Goal: Task Accomplishment & Management: Use online tool/utility

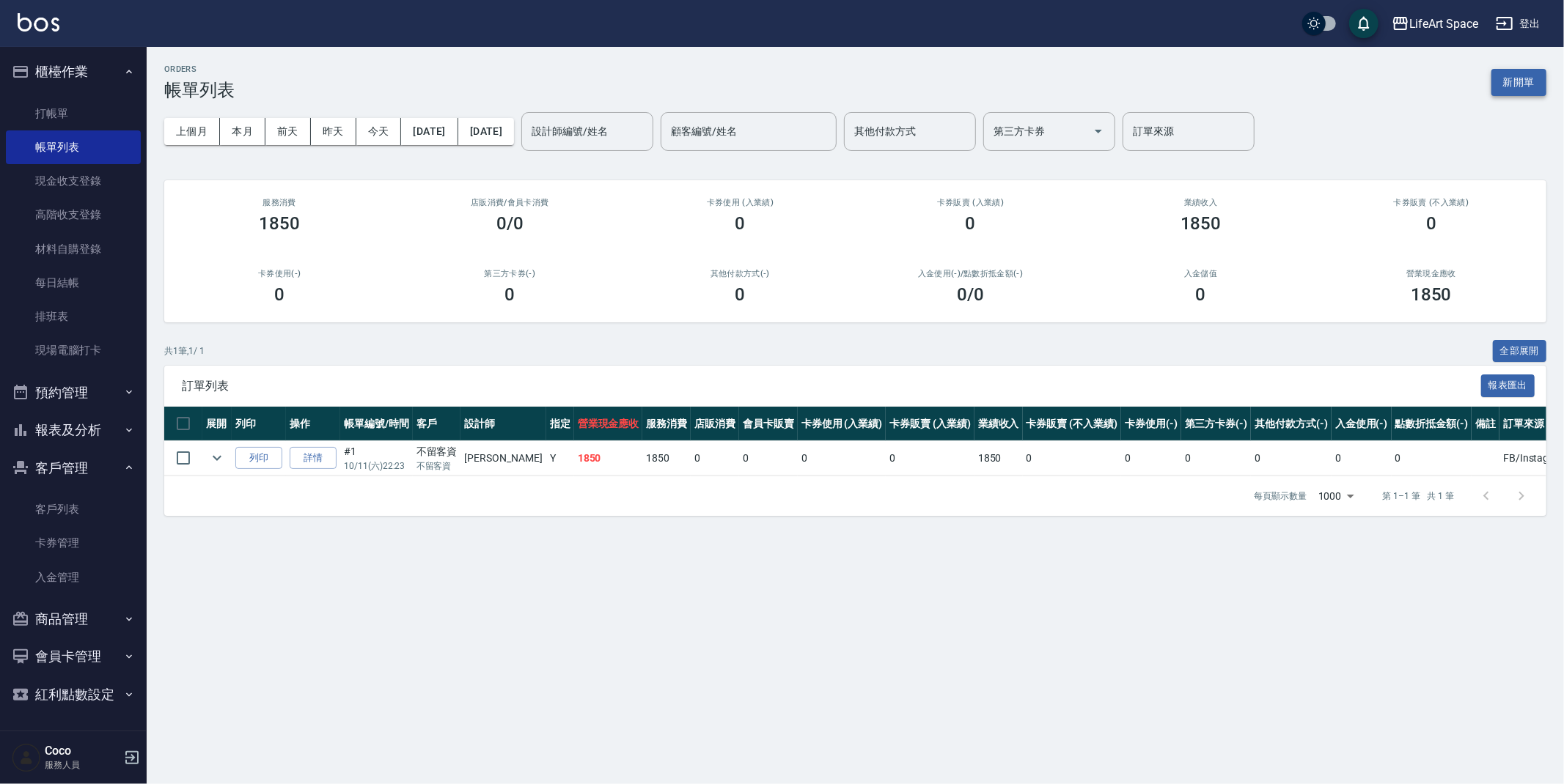
click at [1519, 71] on button "新開單" at bounding box center [1519, 82] width 55 height 27
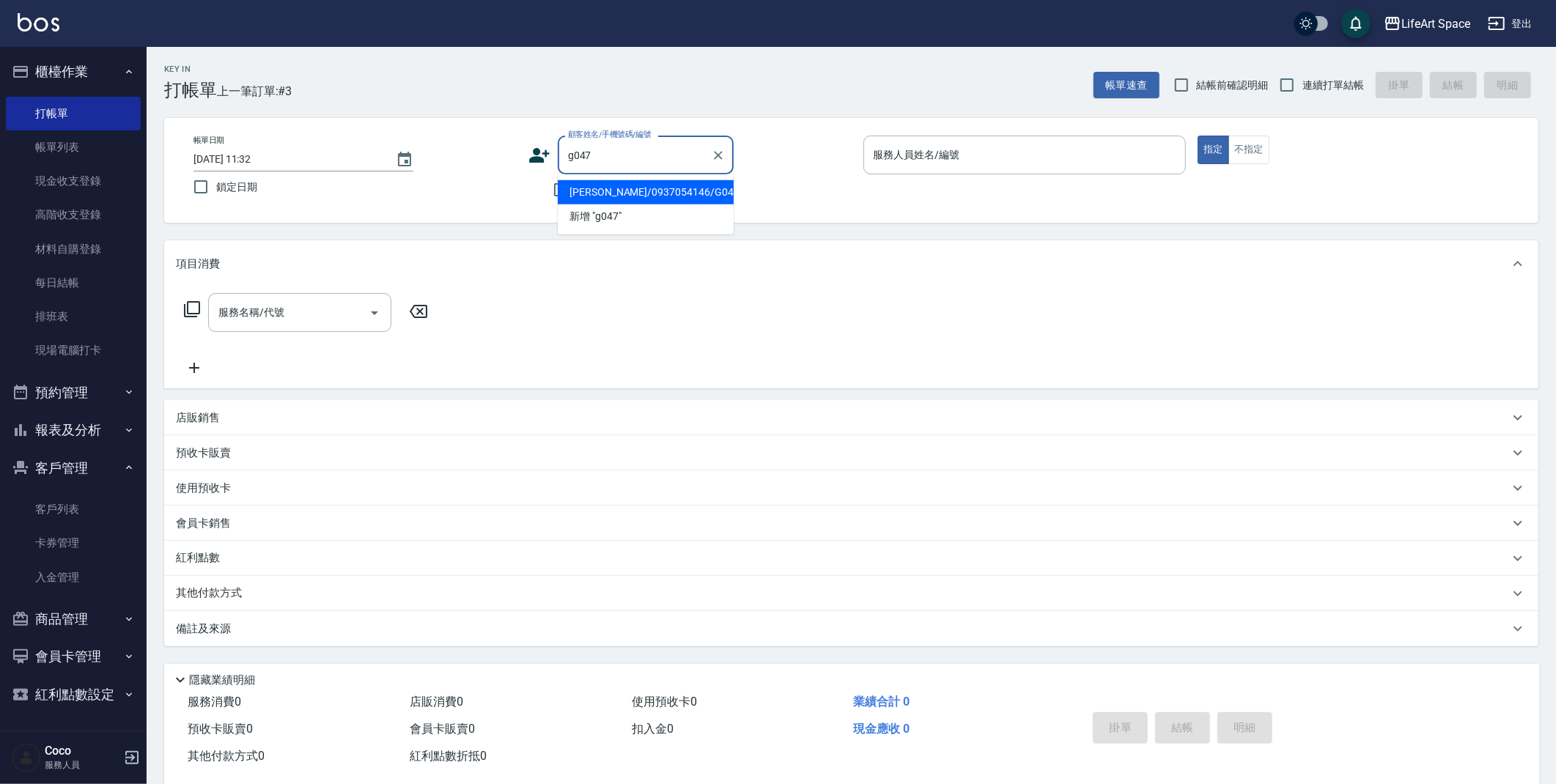
click at [608, 165] on input "g047" at bounding box center [634, 154] width 141 height 25
drag, startPoint x: 612, startPoint y: 192, endPoint x: 499, endPoint y: 214, distance: 115.1
click at [612, 191] on li "[PERSON_NAME]/0937054146/G047" at bounding box center [645, 192] width 176 height 24
type input "[PERSON_NAME]/0937054146/G047"
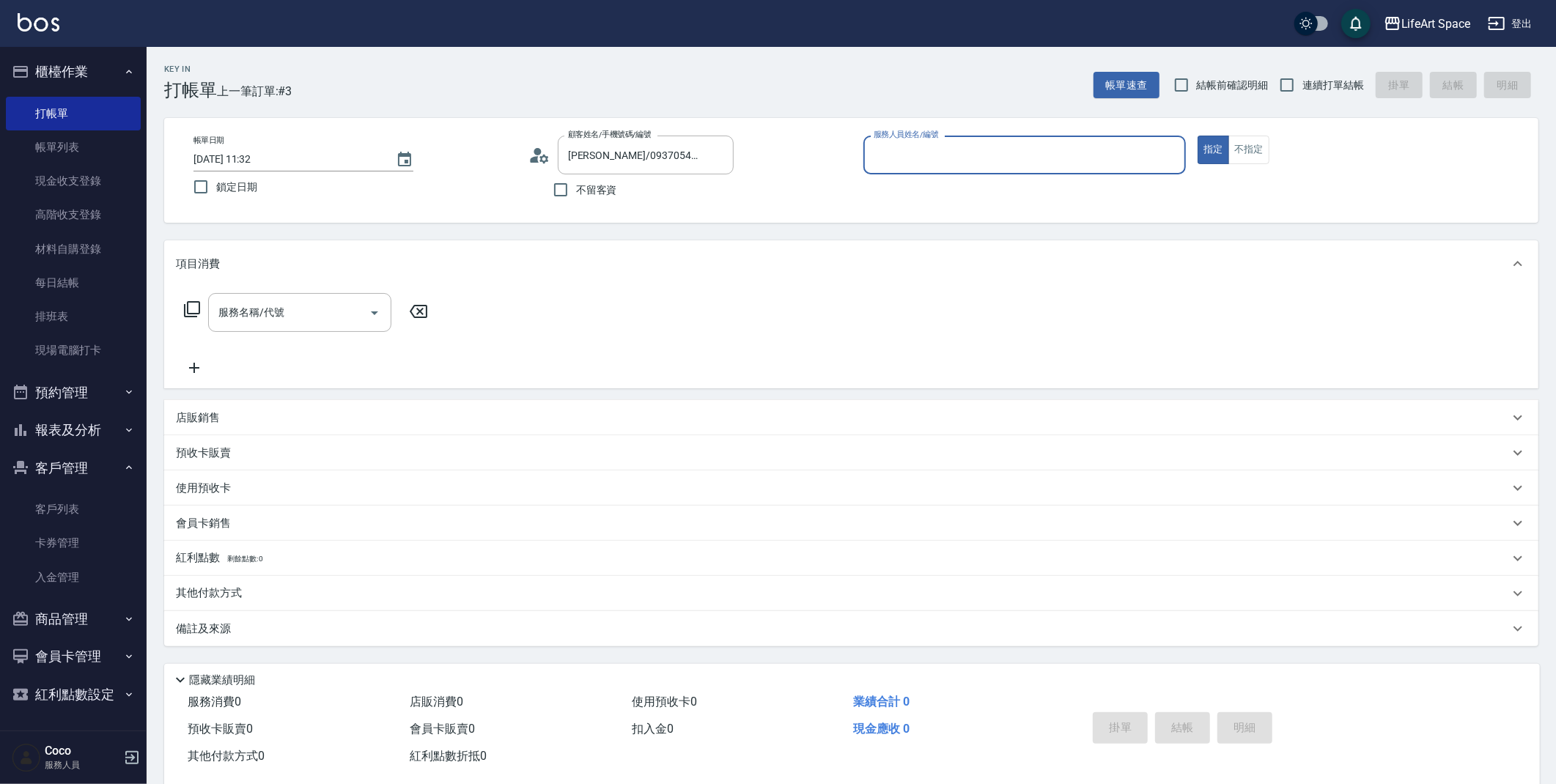
type input "[PERSON_NAME](無代號)"
click at [333, 303] on input "服務名稱/代號" at bounding box center [289, 312] width 148 height 25
click at [185, 312] on icon at bounding box center [192, 309] width 18 height 18
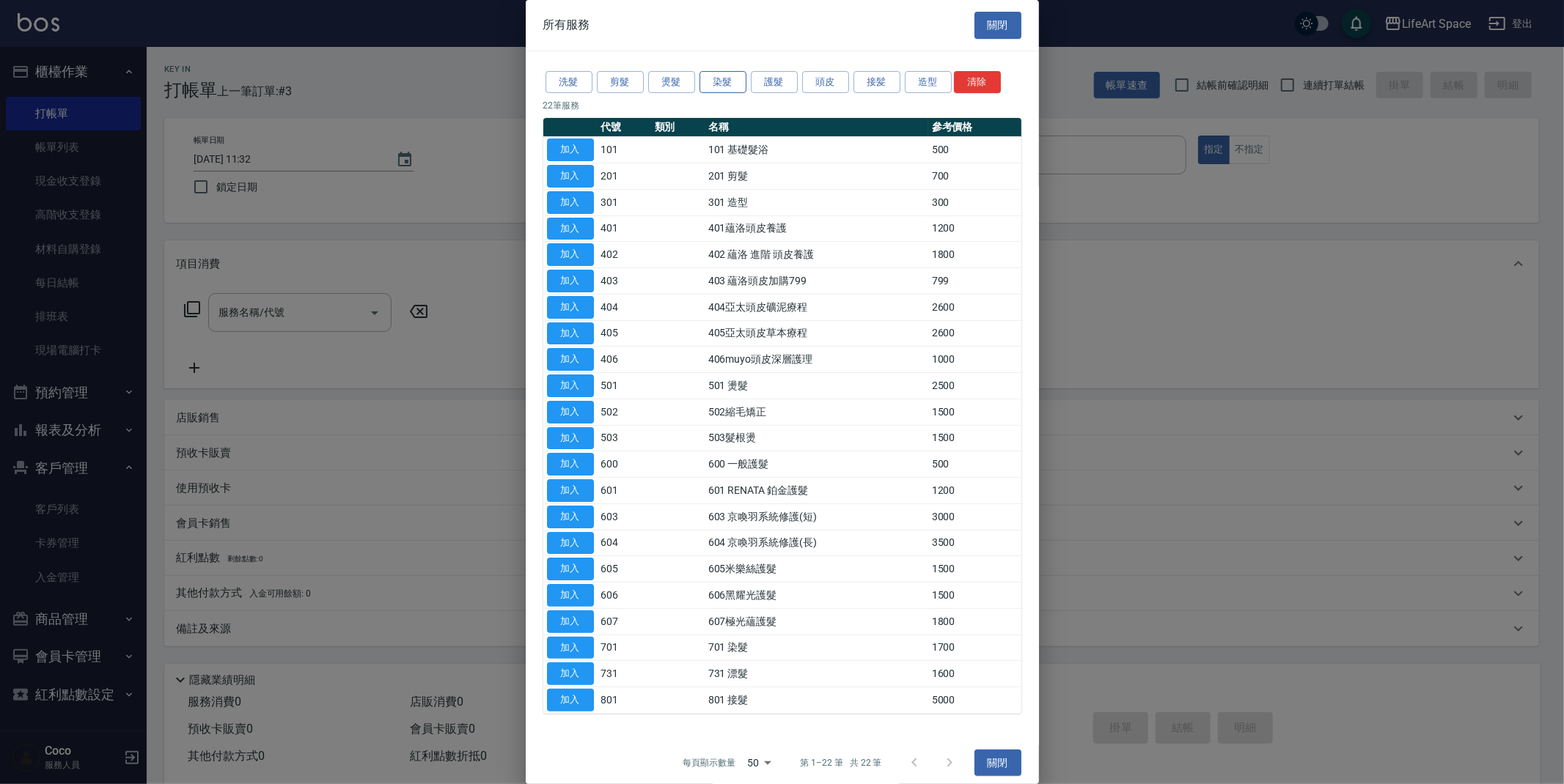
click at [721, 86] on button "染髮" at bounding box center [723, 83] width 47 height 23
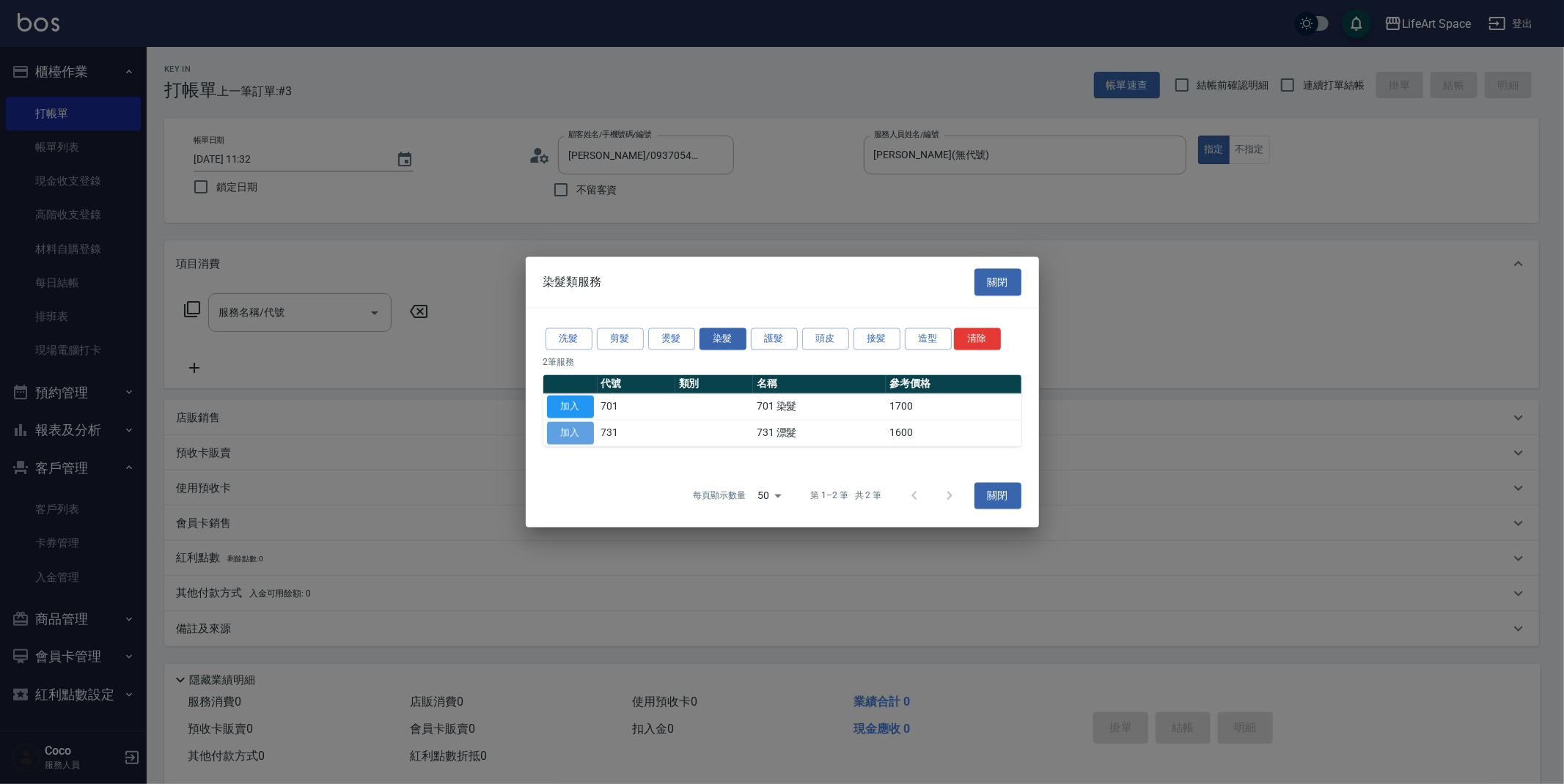
click at [565, 434] on button "加入" at bounding box center [570, 434] width 47 height 23
type input "731 漂髮(731)"
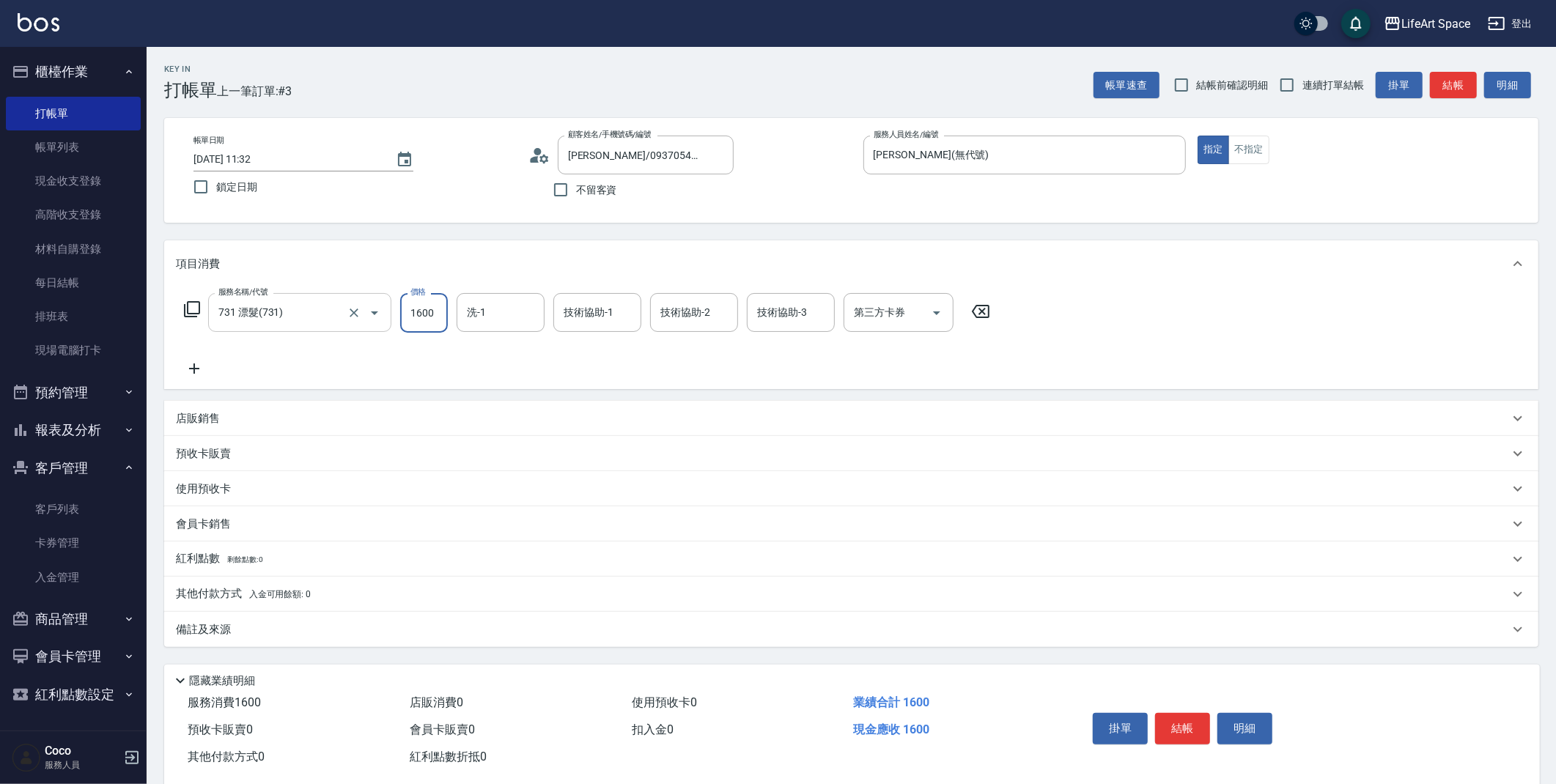
drag, startPoint x: 445, startPoint y: 310, endPoint x: 316, endPoint y: 304, distance: 129.1
click at [316, 304] on div "服務名稱/代號 731 漂髮(731) 服務名稱/代號 價格 1600 價格 洗-1 洗-1 技術協助-1 技術協助-1 技術協助-2 技術協助-2 技術協助…" at bounding box center [588, 313] width 823 height 40
type input "5600"
drag, startPoint x: 211, startPoint y: 591, endPoint x: 230, endPoint y: 594, distance: 19.2
click at [214, 593] on p "其他付款方式 入金可用餘額: 0" at bounding box center [243, 594] width 135 height 16
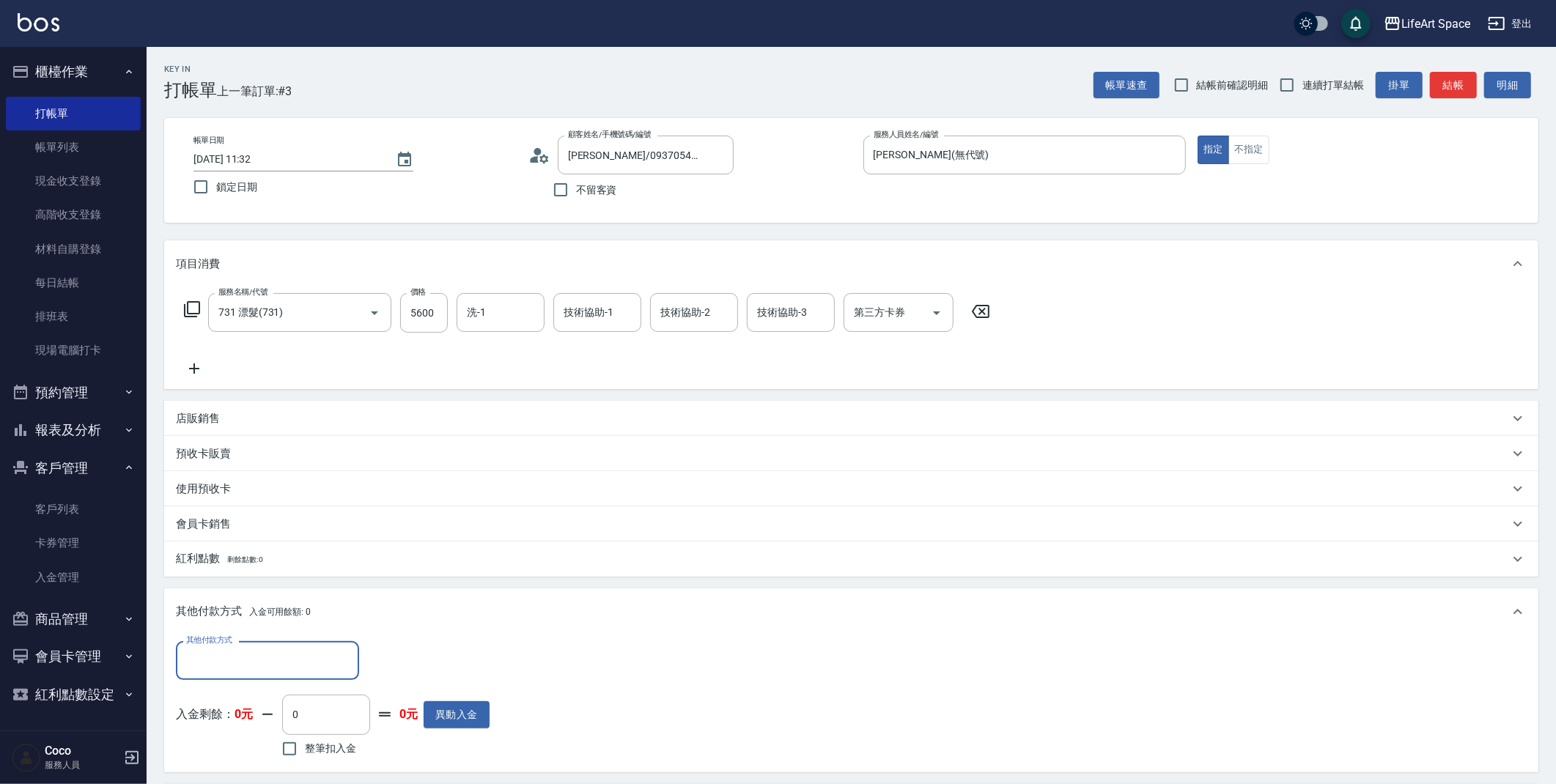
scroll to position [1, 0]
click at [301, 657] on input "其他付款方式" at bounding box center [267, 660] width 170 height 25
click at [272, 574] on span "Linepay" at bounding box center [267, 574] width 184 height 24
type input "Linepay"
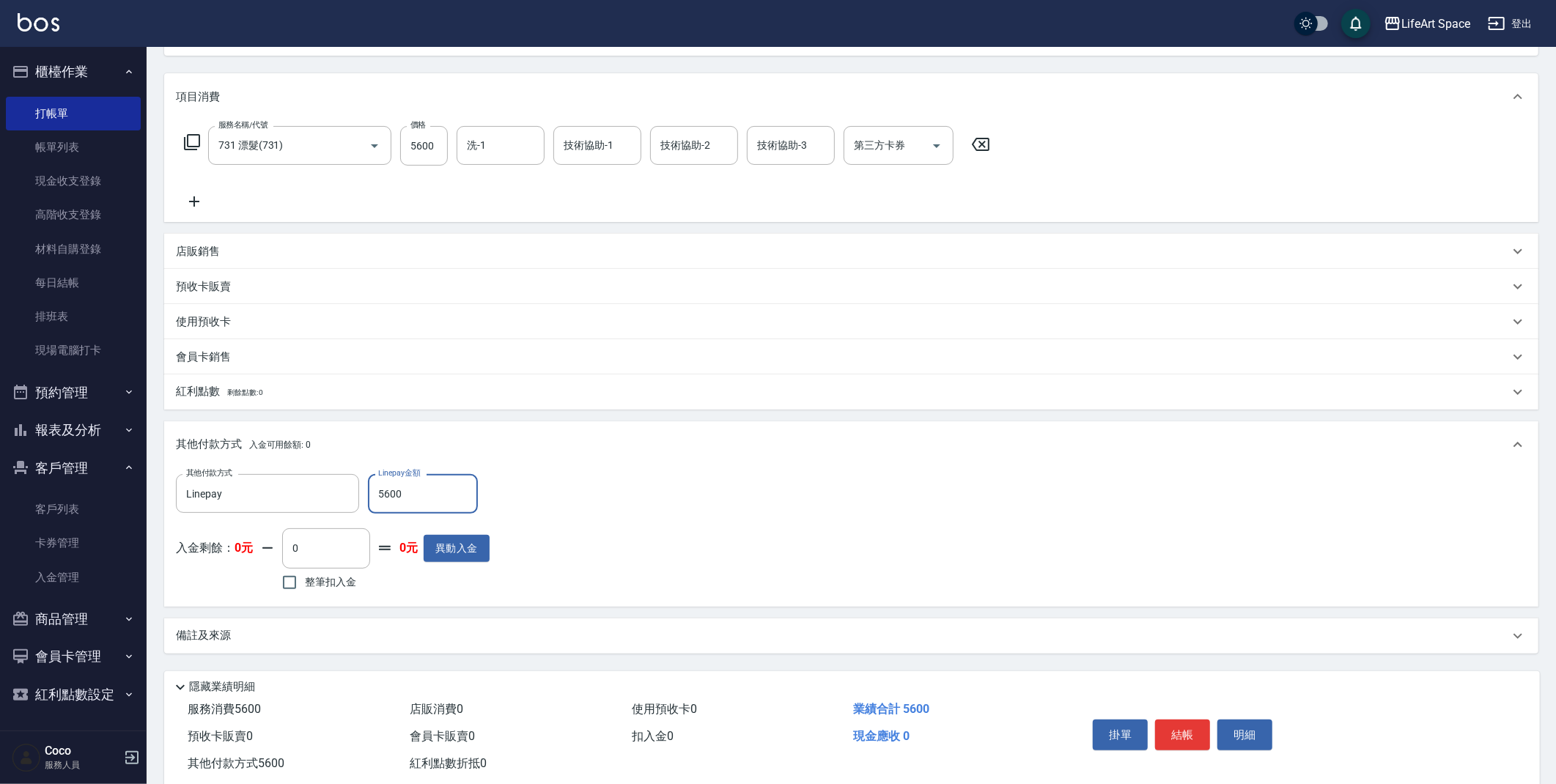
scroll to position [200, 0]
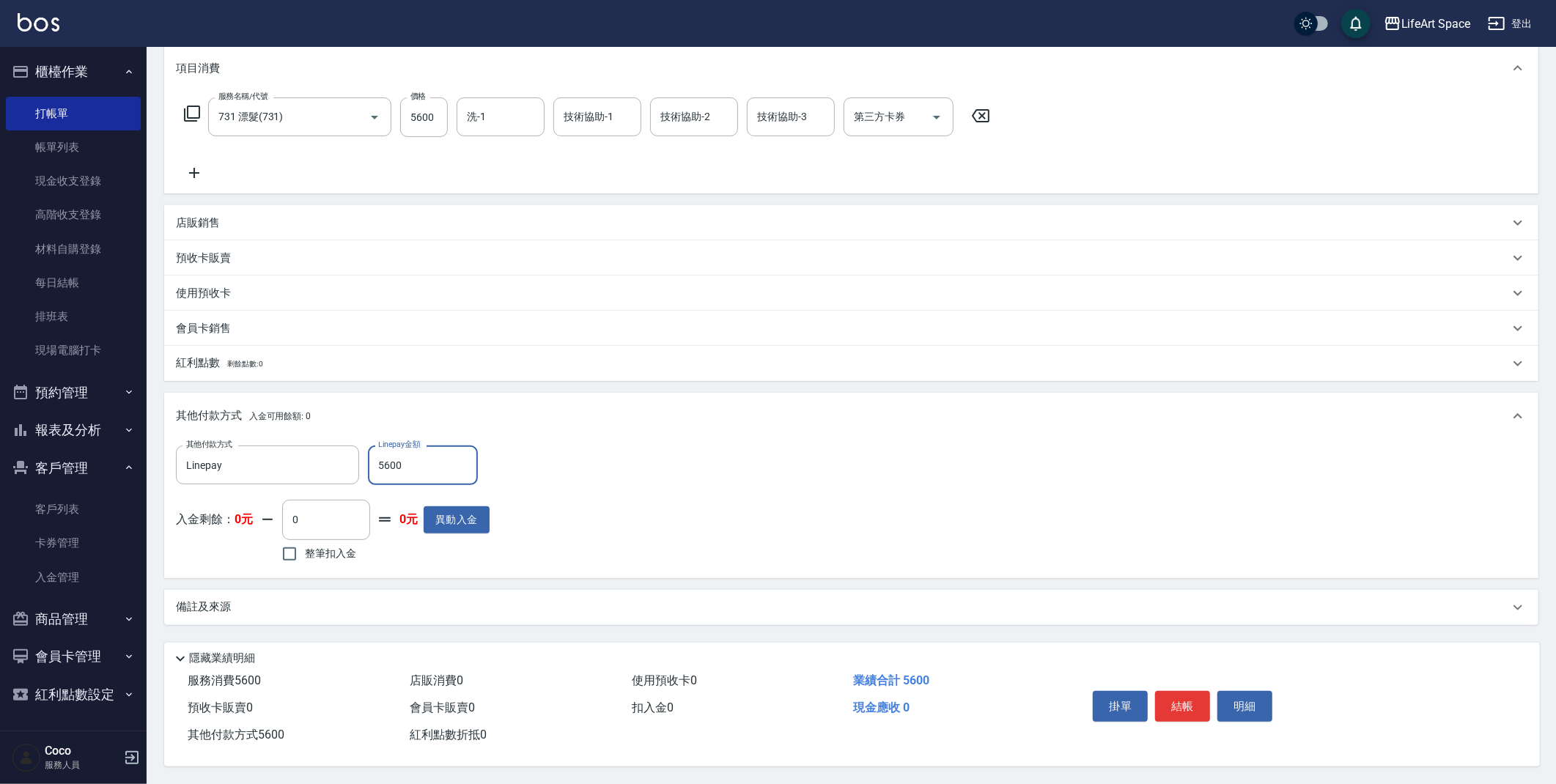
type input "5600"
click at [262, 609] on div "備註及來源" at bounding box center [843, 607] width 1333 height 15
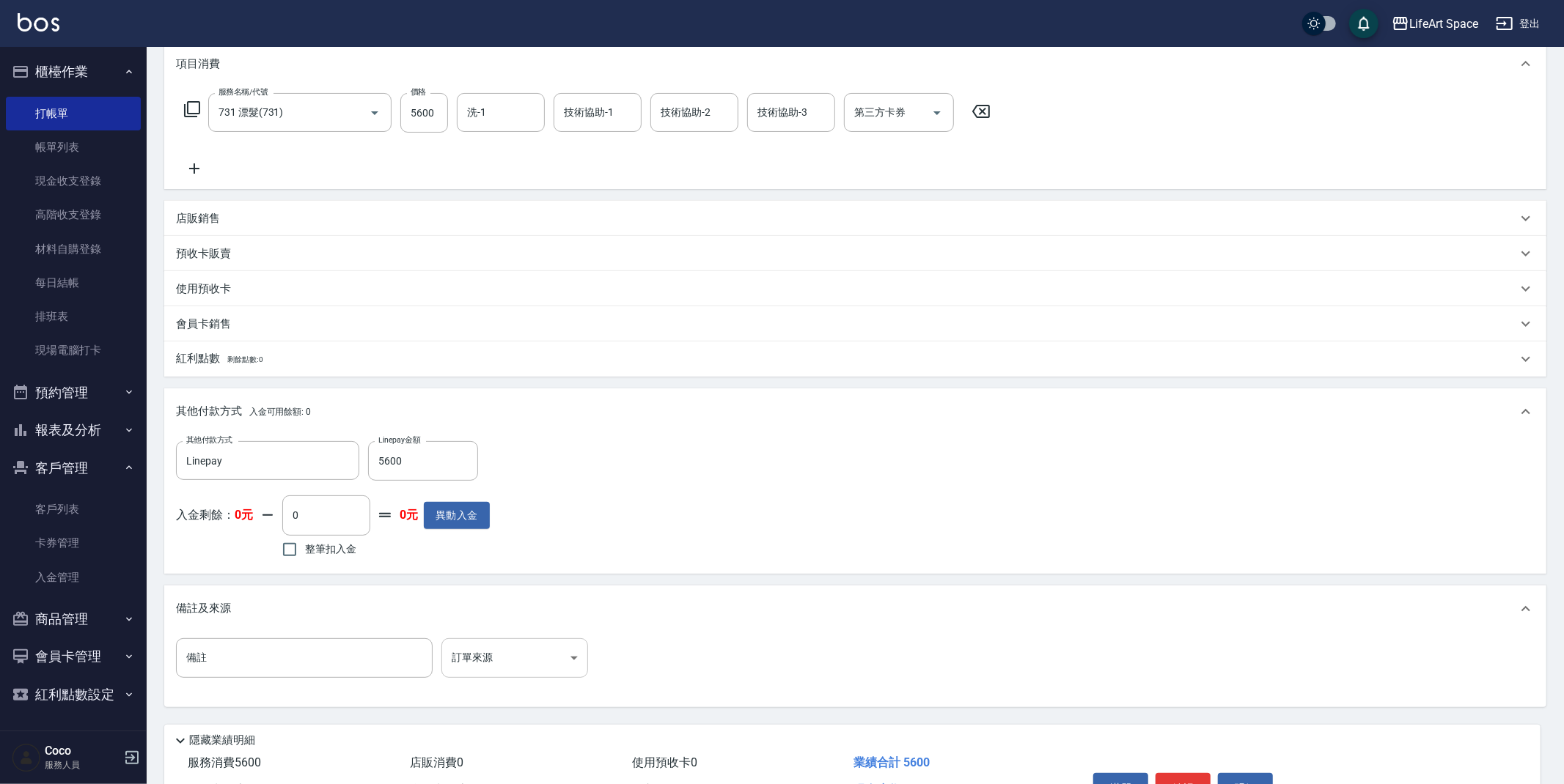
click at [497, 653] on body "LifeArt Space 登出 櫃檯作業 打帳單 帳單列表 現金收支登錄 高階收支登錄 材料自購登錄 每日結帳 排班表 現場電腦打卡 預約管理 預約管理 單…" at bounding box center [782, 332] width 1564 height 1067
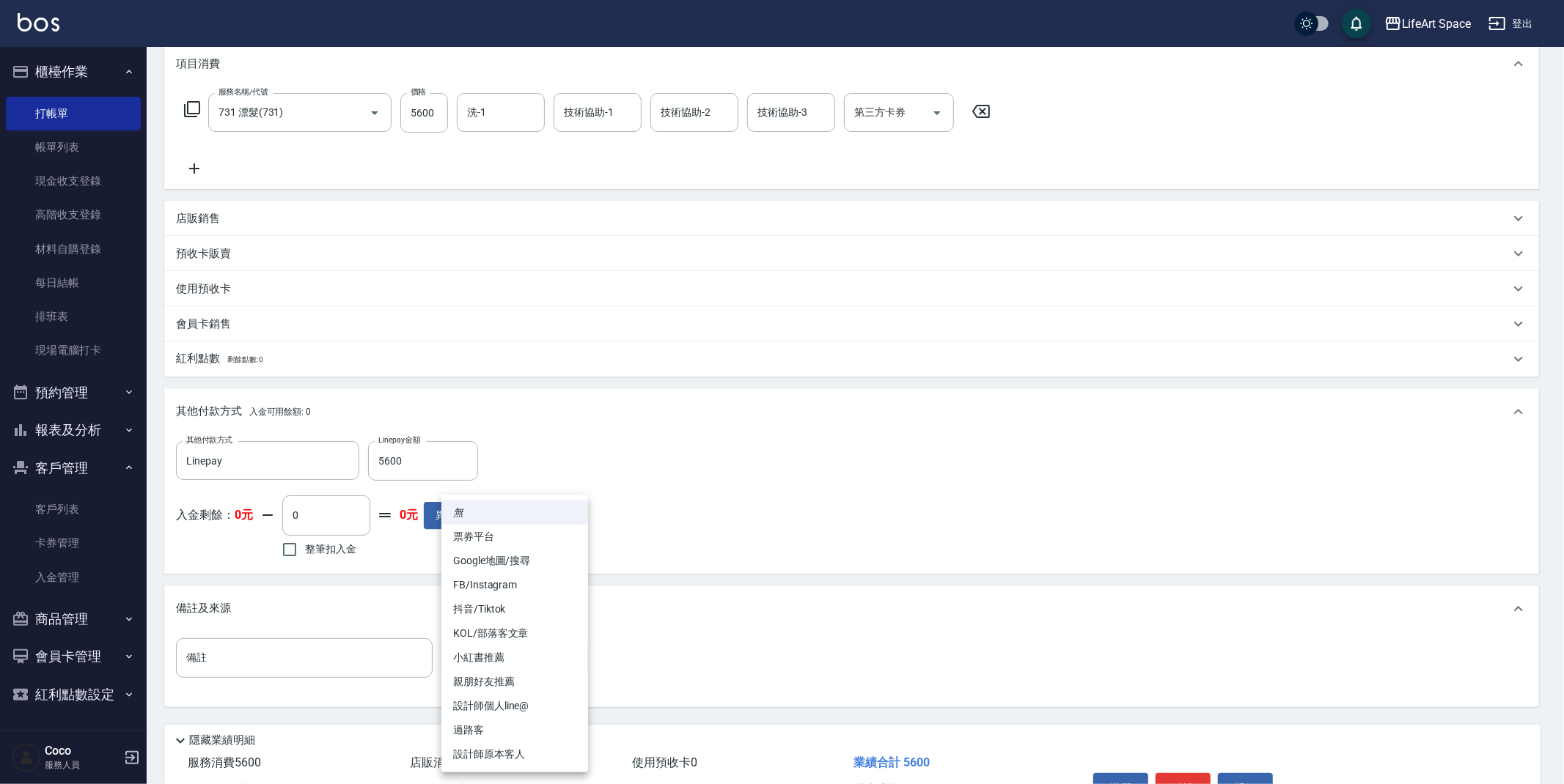
click at [479, 743] on ul "無 票券平台 Google地圖/搜尋 FB/Instagram 抖音/Tiktok KOL/部落客文章 小紅書推薦 親朋好友推薦 設計師個人line@ 過路客…" at bounding box center [515, 633] width 147 height 278
drag, startPoint x: 478, startPoint y: 756, endPoint x: 497, endPoint y: 743, distance: 23.0
click at [478, 755] on li "設計師原本客人" at bounding box center [515, 754] width 147 height 24
type input "設計師原本客人"
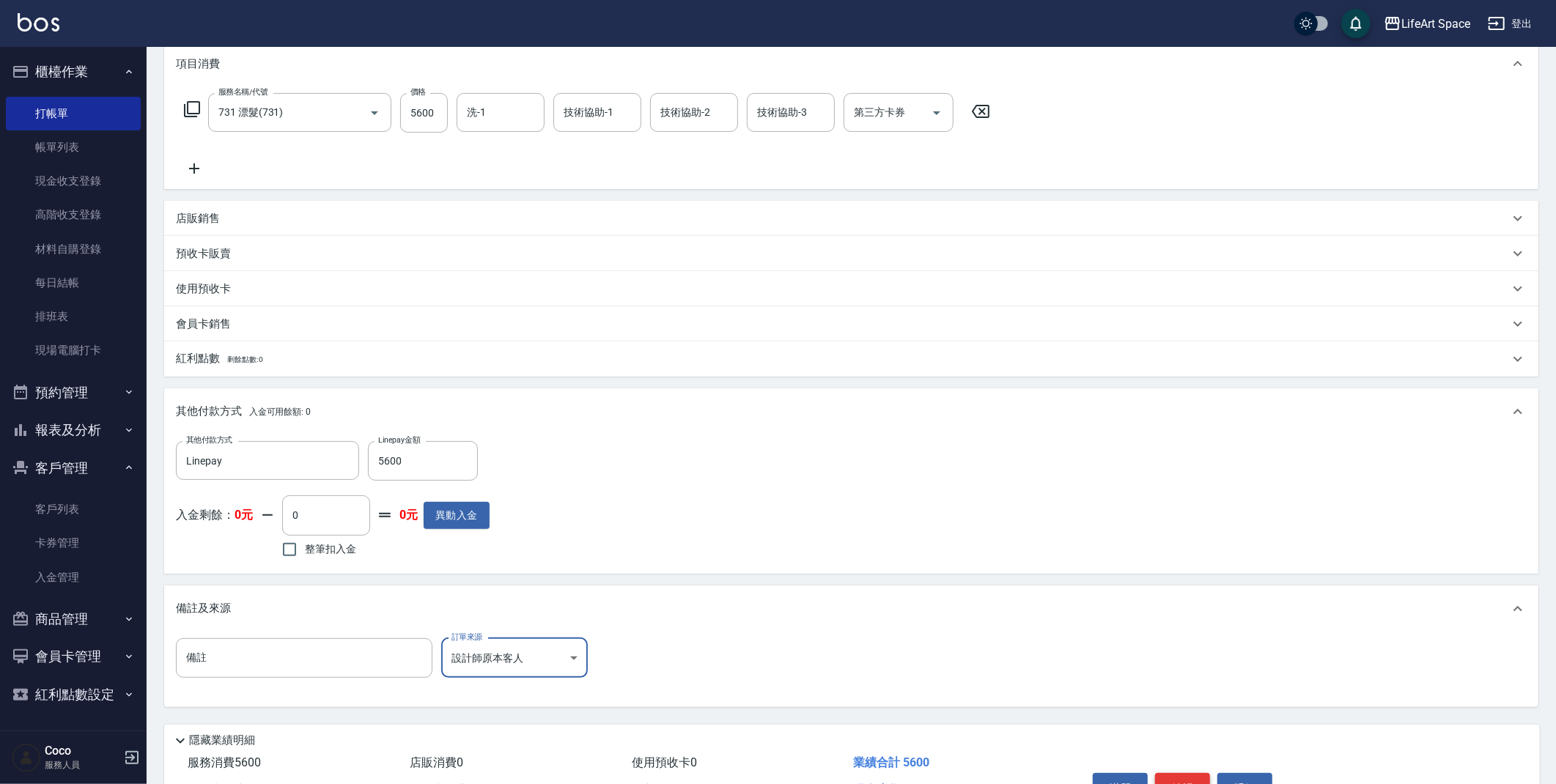
scroll to position [197, 0]
click at [1209, 782] on button "結帳" at bounding box center [1183, 792] width 55 height 31
